Goal: Find specific page/section: Find specific page/section

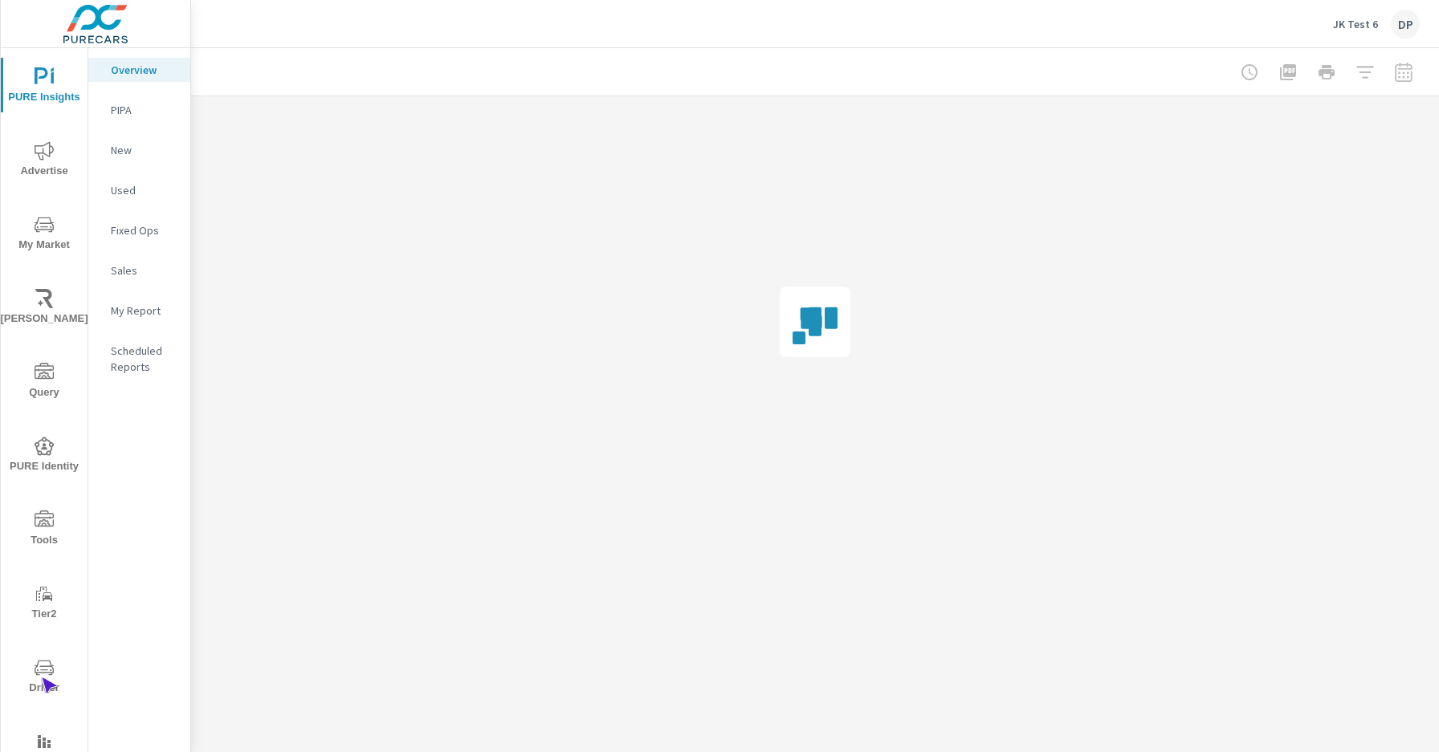
click at [41, 678] on span "Driver" at bounding box center [44, 677] width 77 height 39
